Goal: Find specific page/section: Find specific page/section

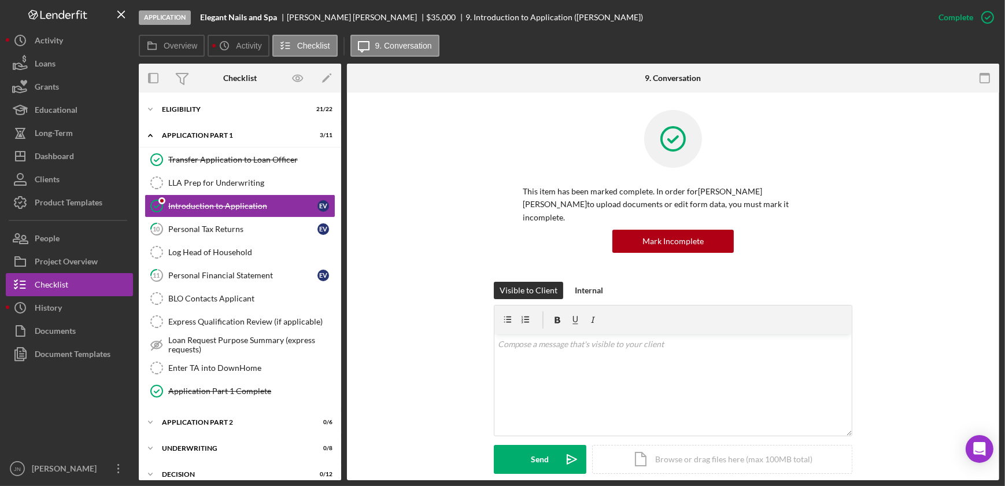
click at [54, 66] on div "Loans" at bounding box center [45, 65] width 21 height 26
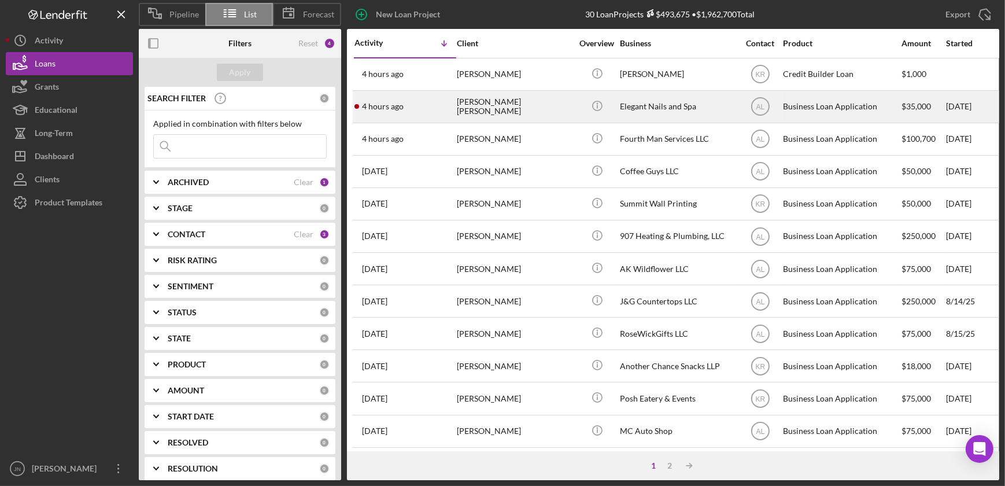
click at [501, 109] on div "[PERSON_NAME] [PERSON_NAME]" at bounding box center [515, 106] width 116 height 31
